Goal: Obtain resource: Download file/media

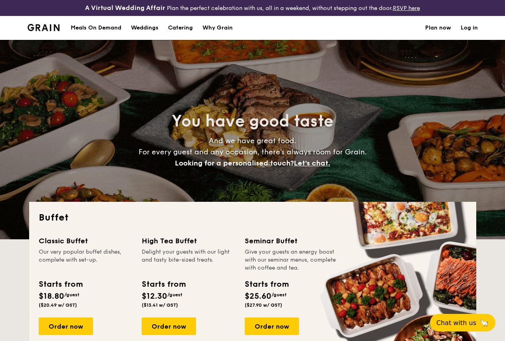
select select
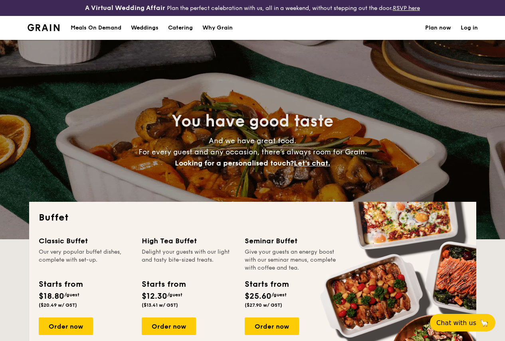
click at [182, 34] on h1 "Catering" at bounding box center [180, 28] width 25 height 24
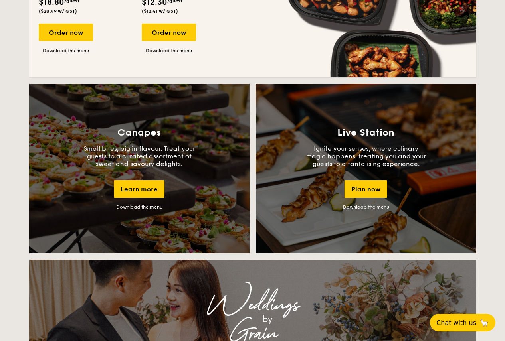
scroll to position [650, 0]
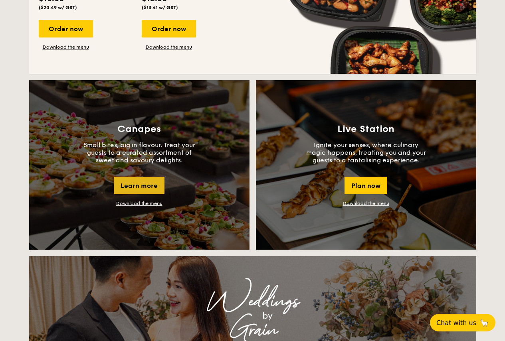
click at [128, 186] on div "Learn more" at bounding box center [139, 186] width 51 height 18
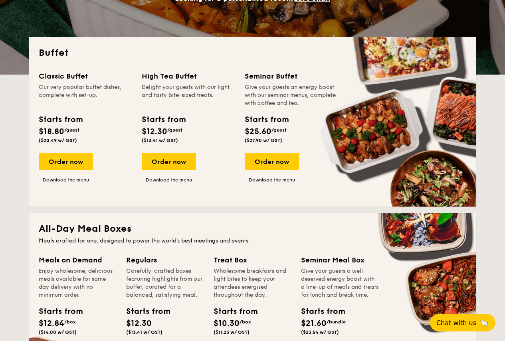
scroll to position [157, 0]
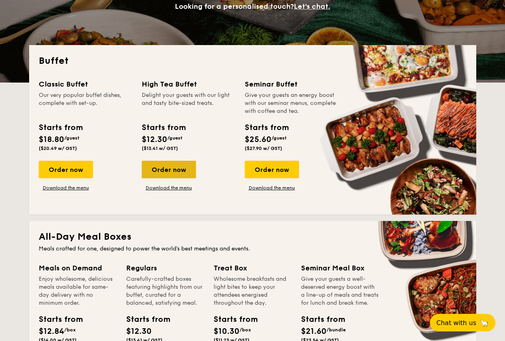
click at [174, 178] on div "Order now" at bounding box center [169, 170] width 54 height 18
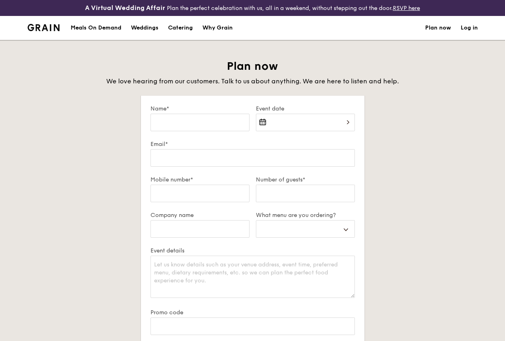
select select
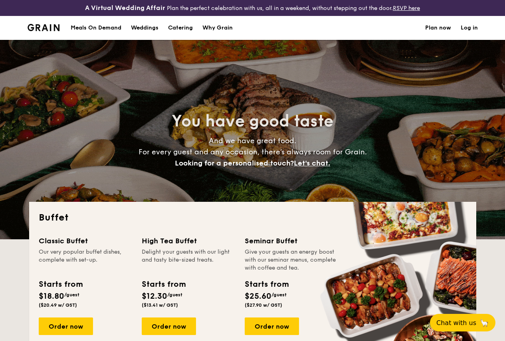
select select
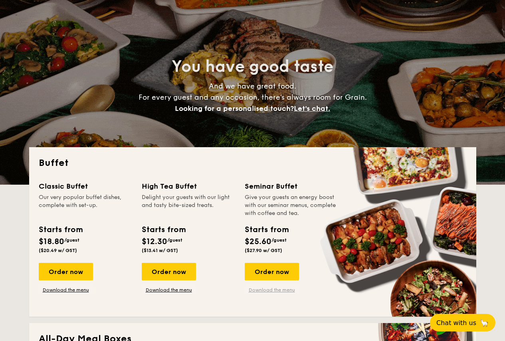
click at [266, 293] on link "Download the menu" at bounding box center [272, 290] width 54 height 6
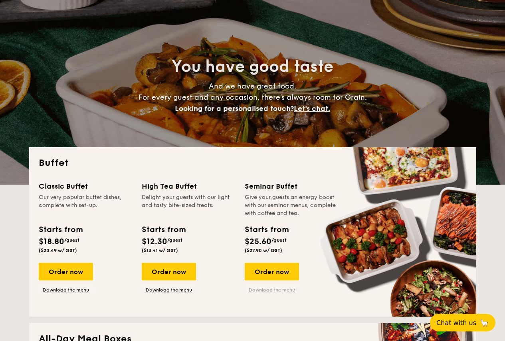
scroll to position [61, 0]
